Goal: Go to known website: Access a specific website the user already knows

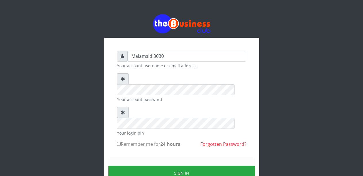
type input "Malamsidi3030"
click at [156, 85] on div "Your account password" at bounding box center [181, 87] width 129 height 29
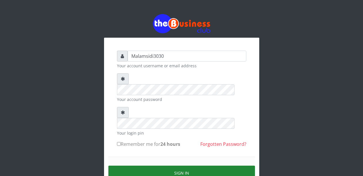
click at [186, 166] on button "Sign in" at bounding box center [181, 173] width 147 height 15
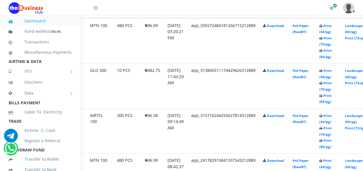
scroll to position [345, 29]
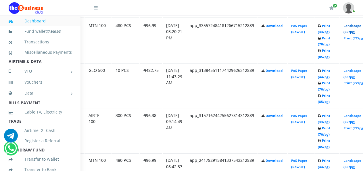
click at [357, 28] on link "Landscape (60/pg)" at bounding box center [353, 29] width 18 height 11
